Goal: Check status: Check status

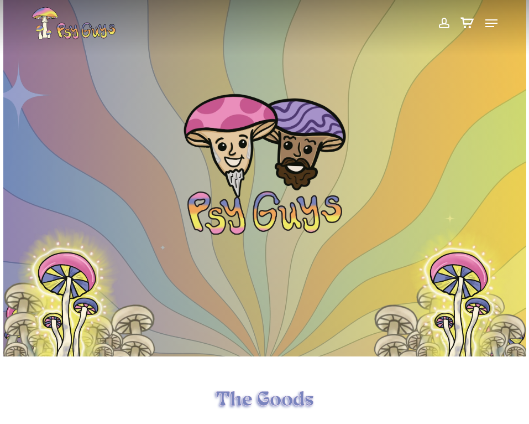
click at [447, 28] on span at bounding box center [444, 23] width 12 height 19
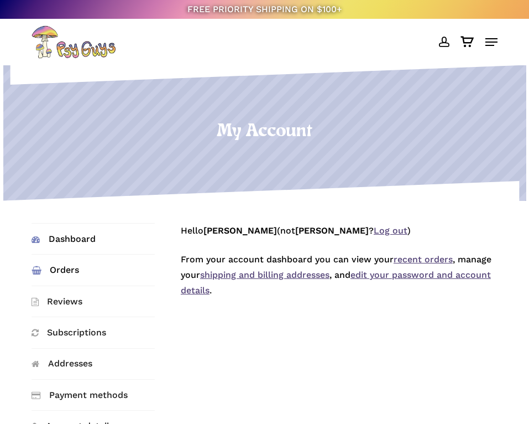
click at [56, 268] on link "Orders" at bounding box center [93, 269] width 123 height 30
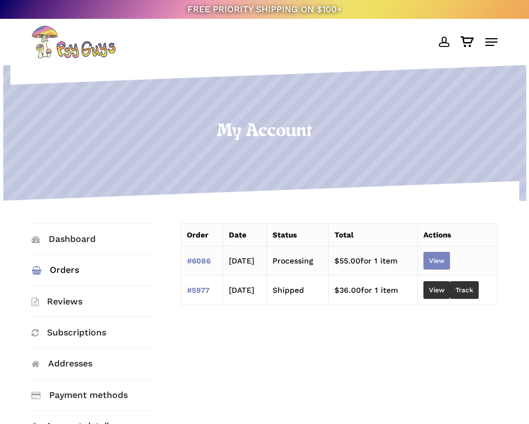
click at [445, 264] on link "View" at bounding box center [437, 261] width 27 height 18
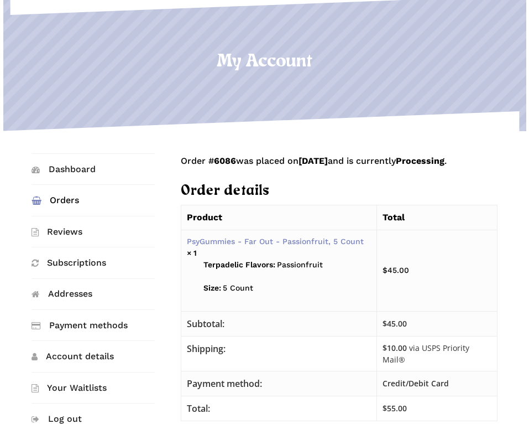
scroll to position [55, 0]
